Goal: Find specific page/section

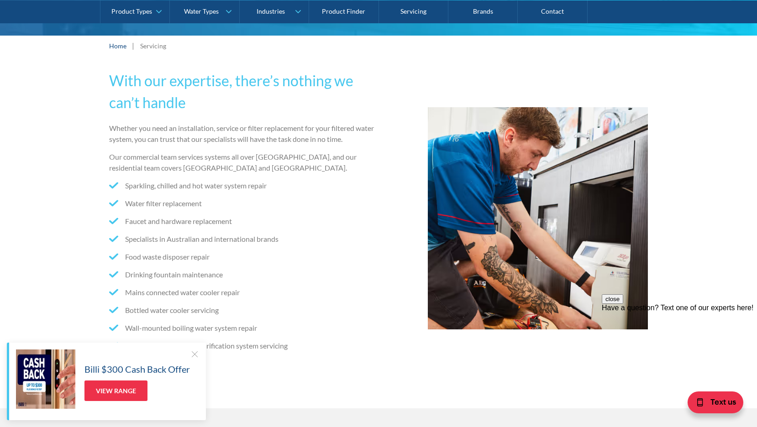
scroll to position [182, 0]
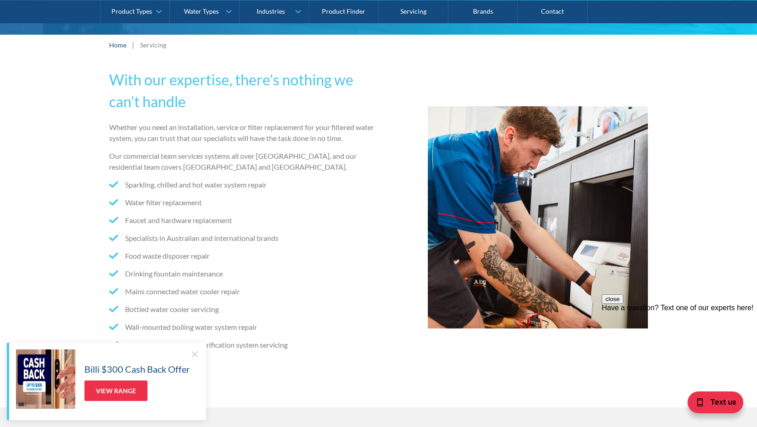
click at [338, 161] on p "Our commercial team services systems all over [GEOGRAPHIC_DATA], and our reside…" at bounding box center [242, 162] width 266 height 22
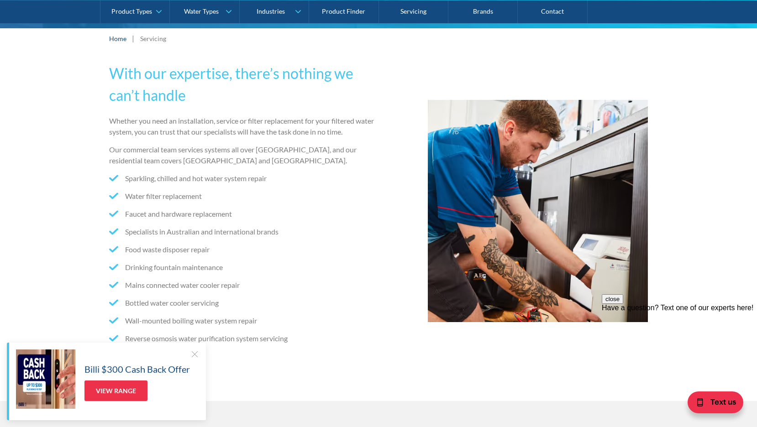
scroll to position [198, 0]
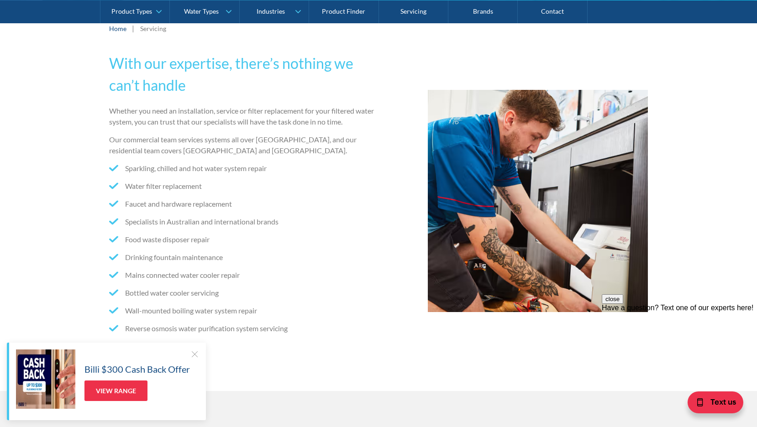
click at [166, 240] on li "Food waste disposer repair" at bounding box center [242, 239] width 266 height 11
copy li "Food waste disposer repair"
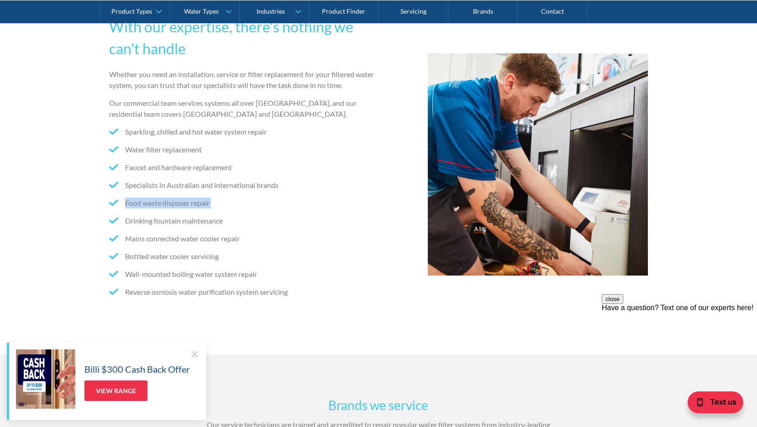
scroll to position [236, 0]
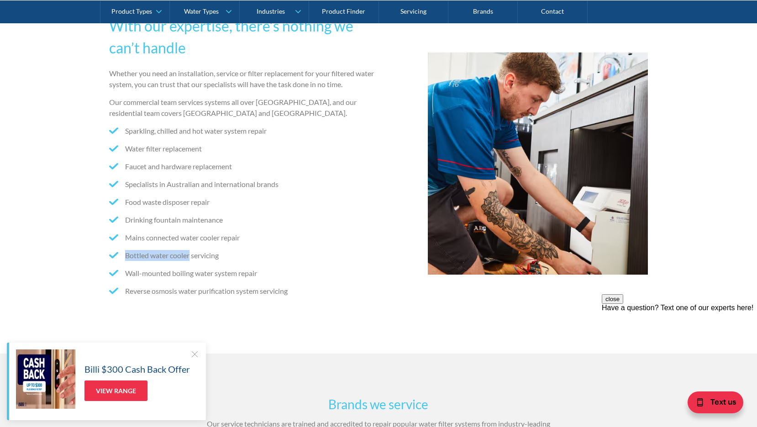
drag, startPoint x: 121, startPoint y: 252, endPoint x: 190, endPoint y: 248, distance: 68.5
click at [190, 248] on ul "Sparkling, chilled and hot water system repair Water filter replacement Faucet …" at bounding box center [242, 214] width 266 height 178
copy li "Bottled water cooler"
